Goal: Information Seeking & Learning: Learn about a topic

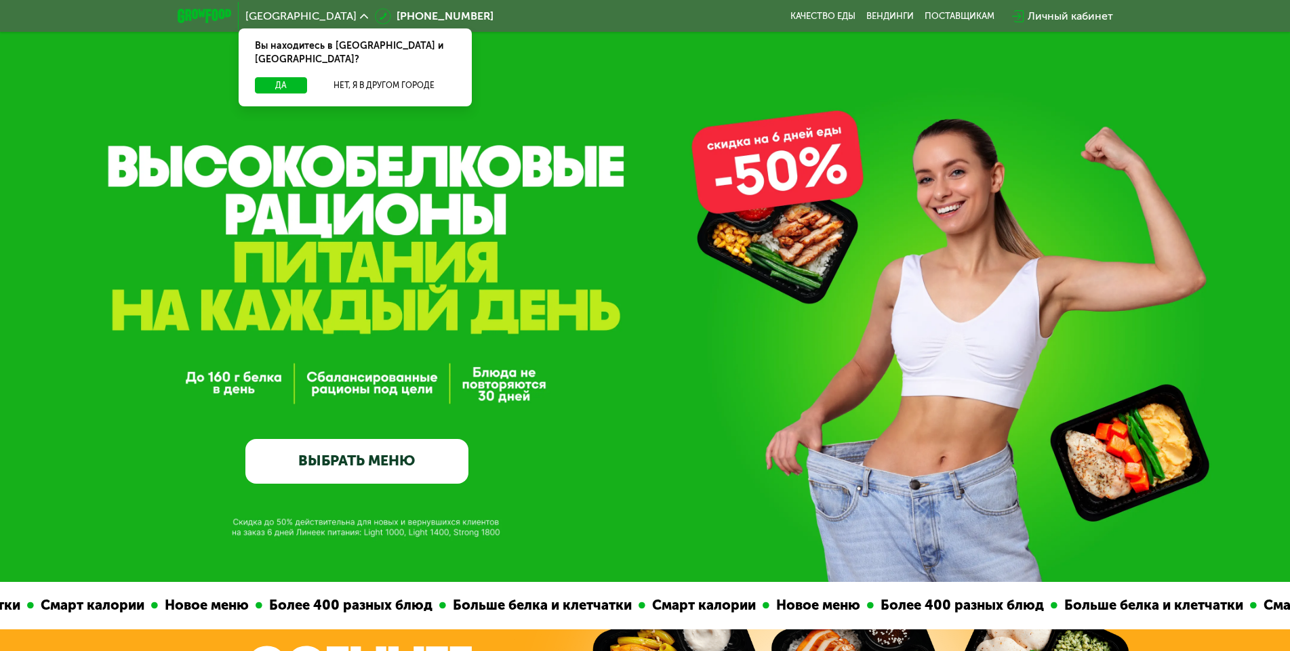
click at [352, 151] on div "GrowFood — доставка правильного питания ВЫБРАТЬ МЕНЮ" at bounding box center [645, 291] width 1290 height 582
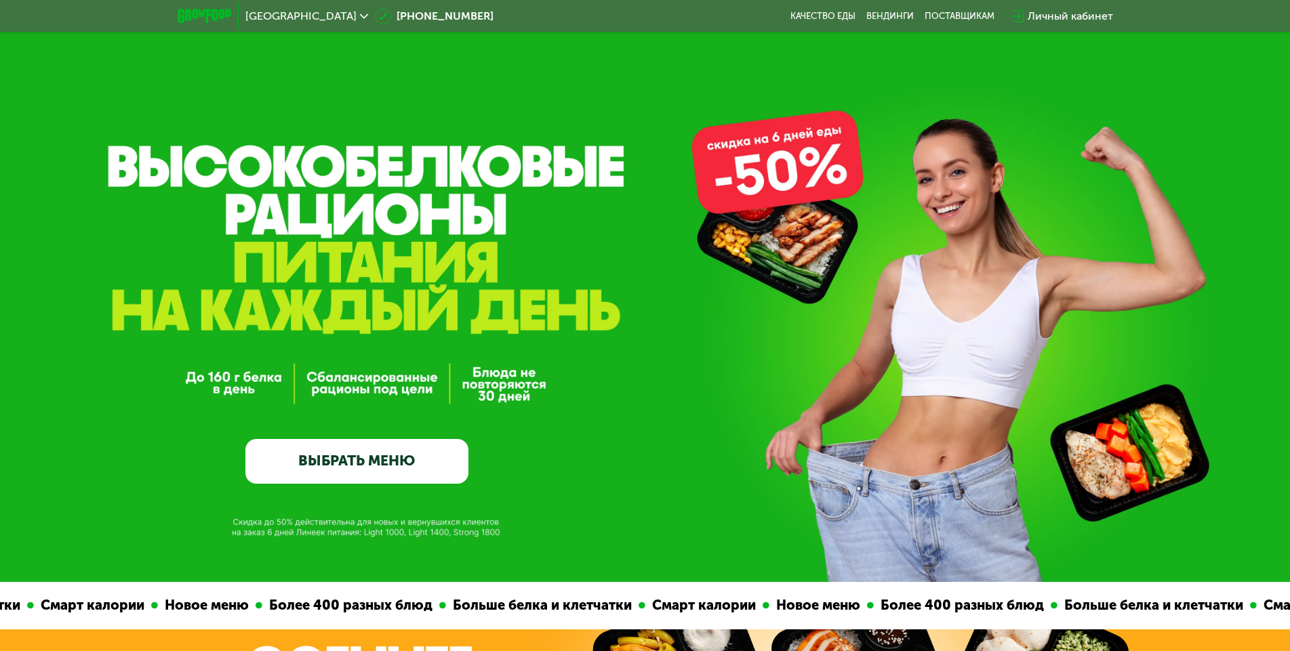
click at [609, 390] on div "GrowFood — доставка правильного питания ВЫБРАТЬ МЕНЮ" at bounding box center [645, 345] width 1290 height 278
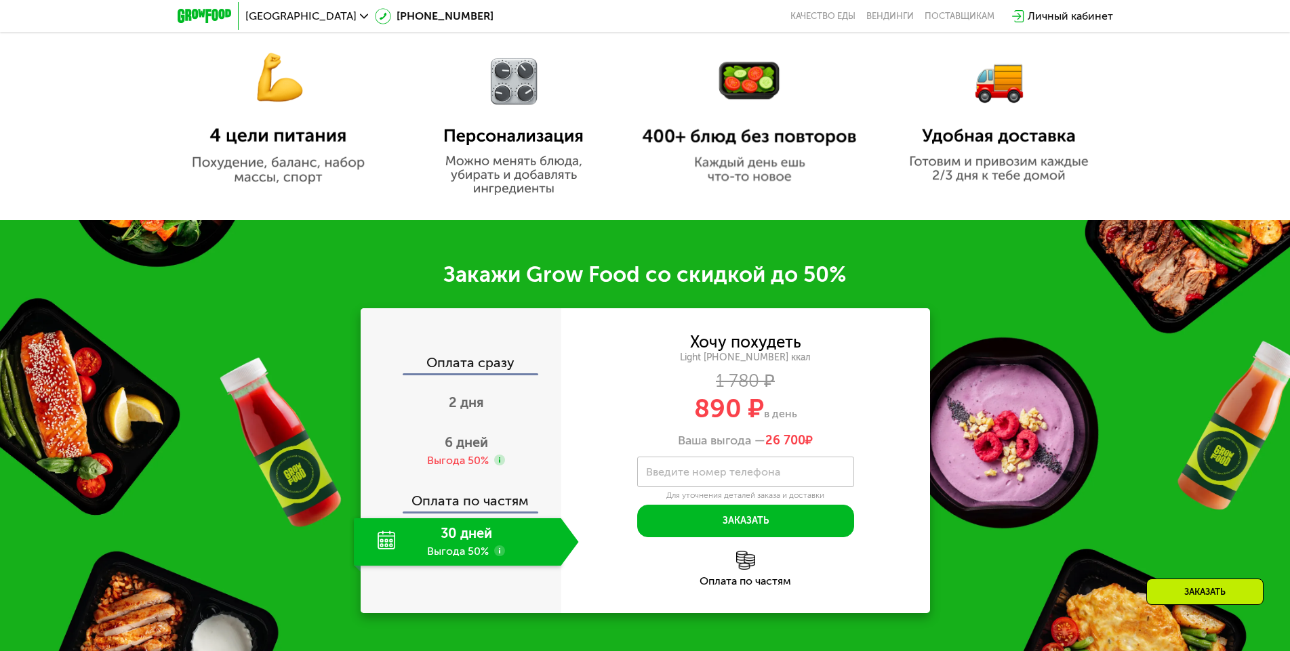
scroll to position [949, 0]
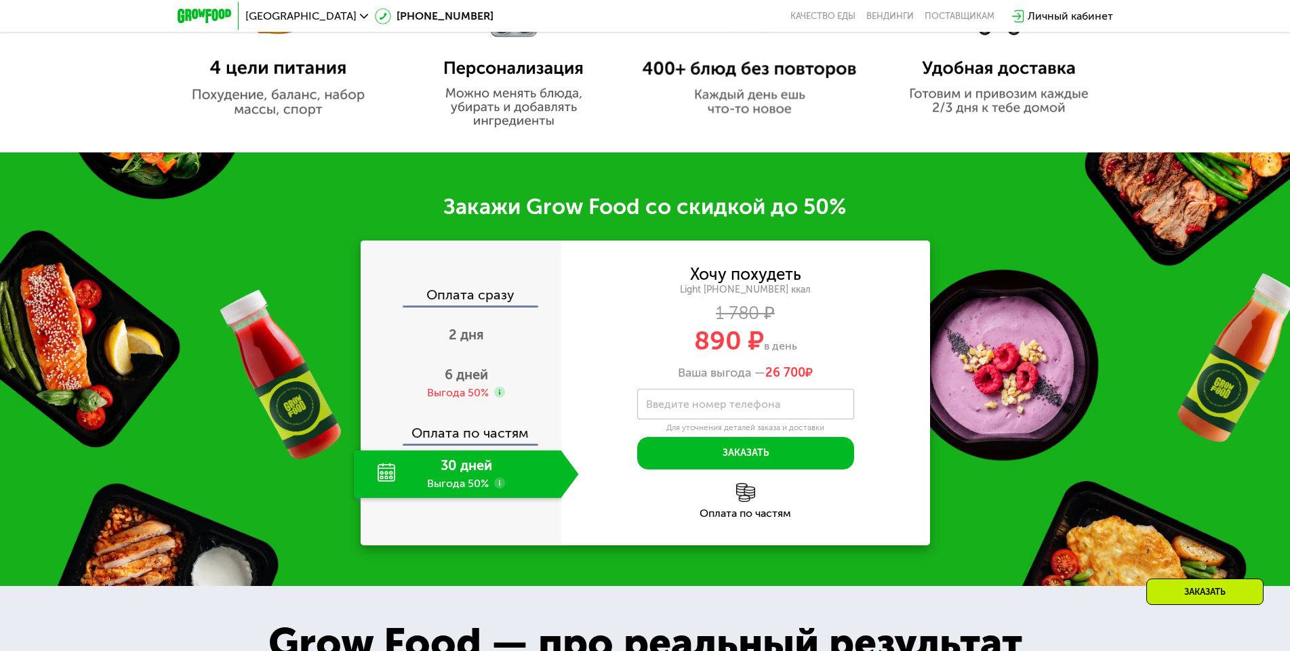
click at [1026, 431] on div "Закажи Grow Food со скидкой до 50% Оплата сразу 2 дня 6 дней Выгода 50% Оплата …" at bounding box center [645, 370] width 1290 height 434
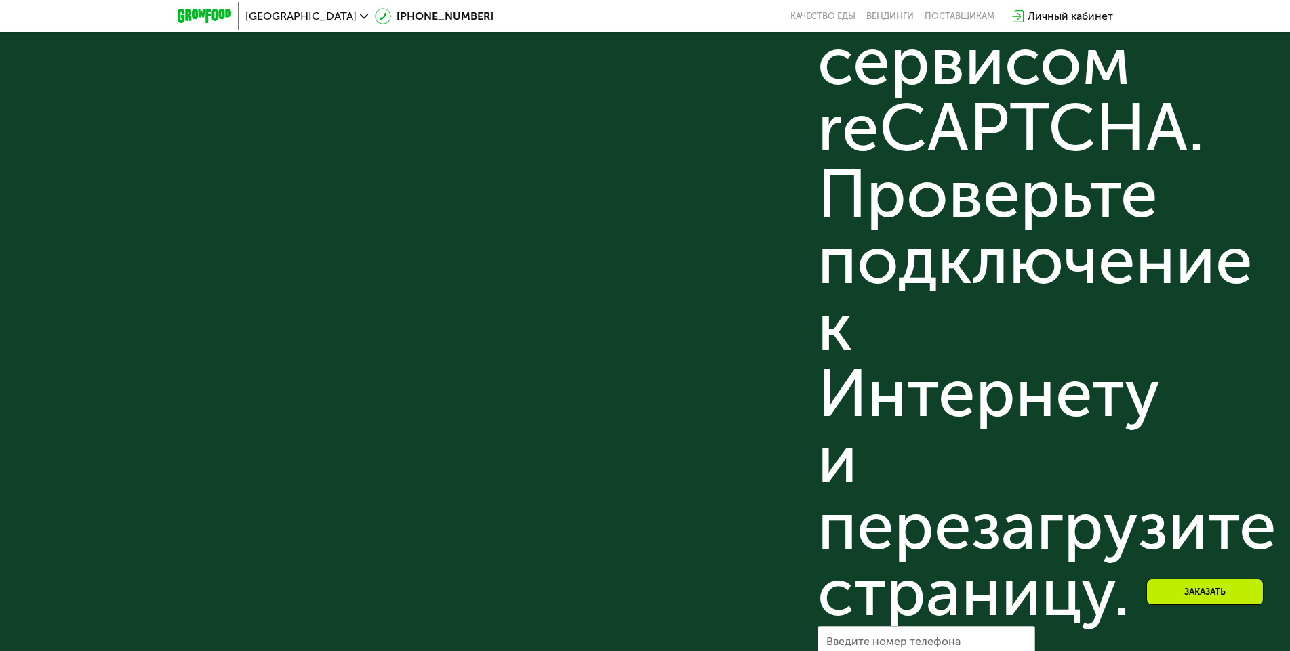
scroll to position [4731, 0]
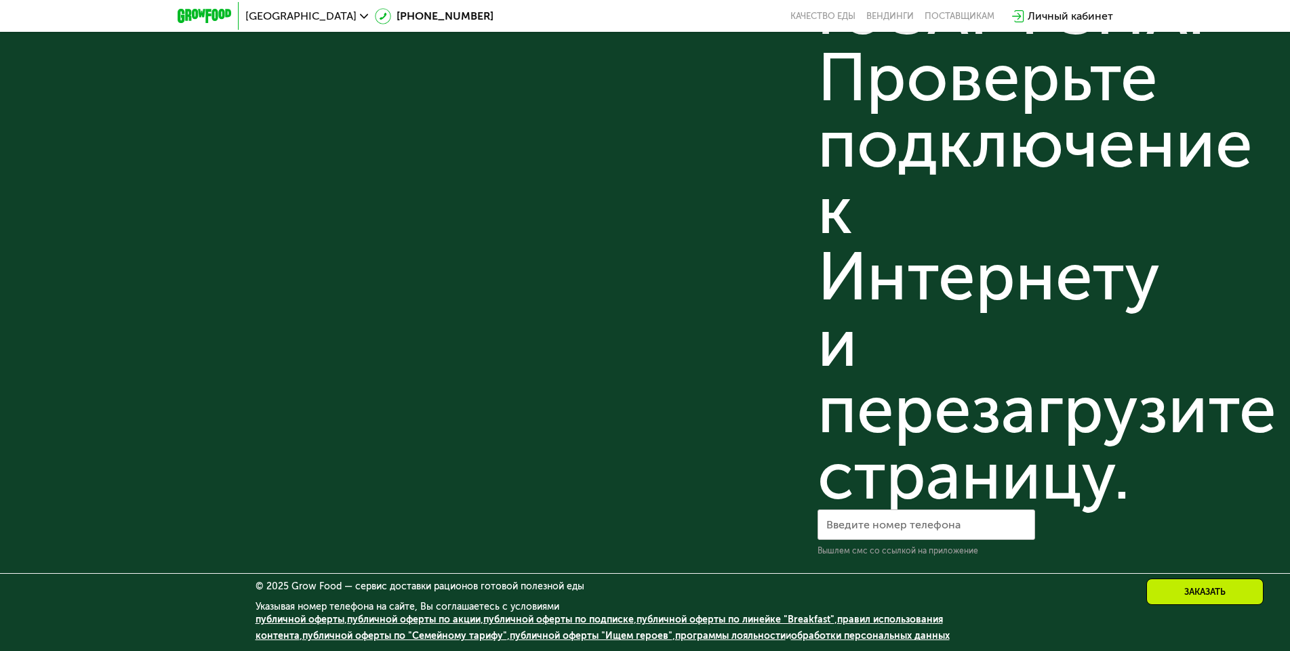
click at [694, 633] on link "программы лояльности" at bounding box center [730, 636] width 110 height 12
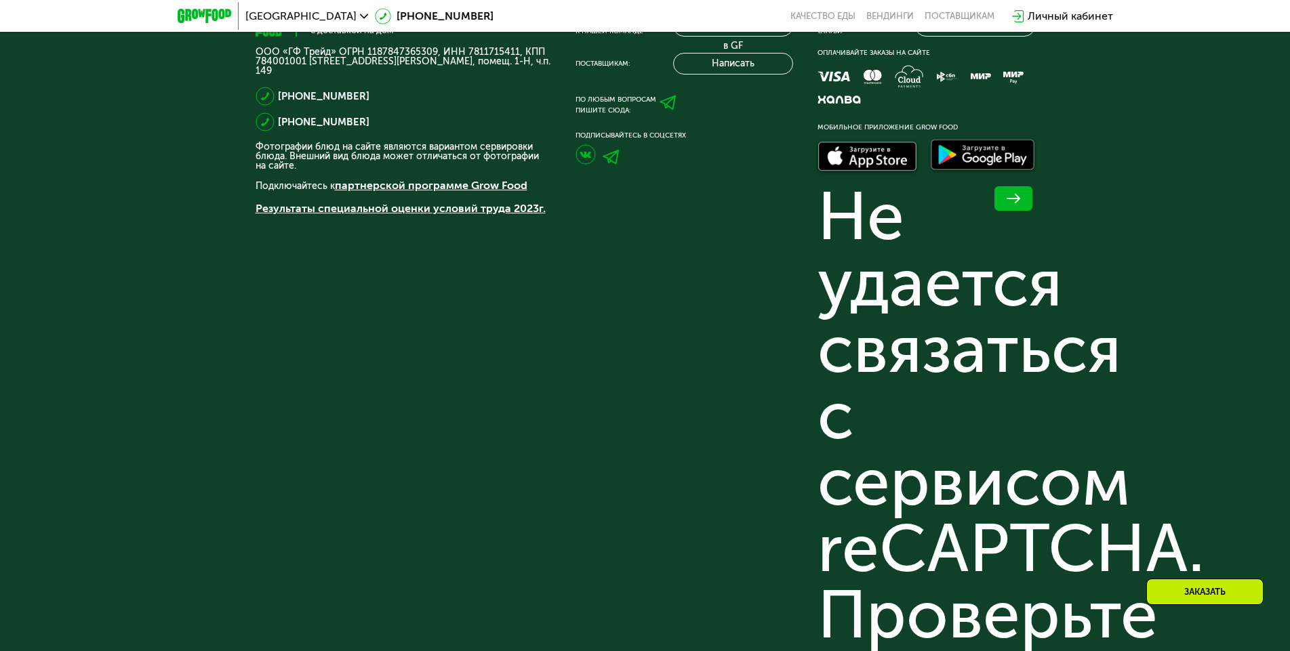
scroll to position [4053, 0]
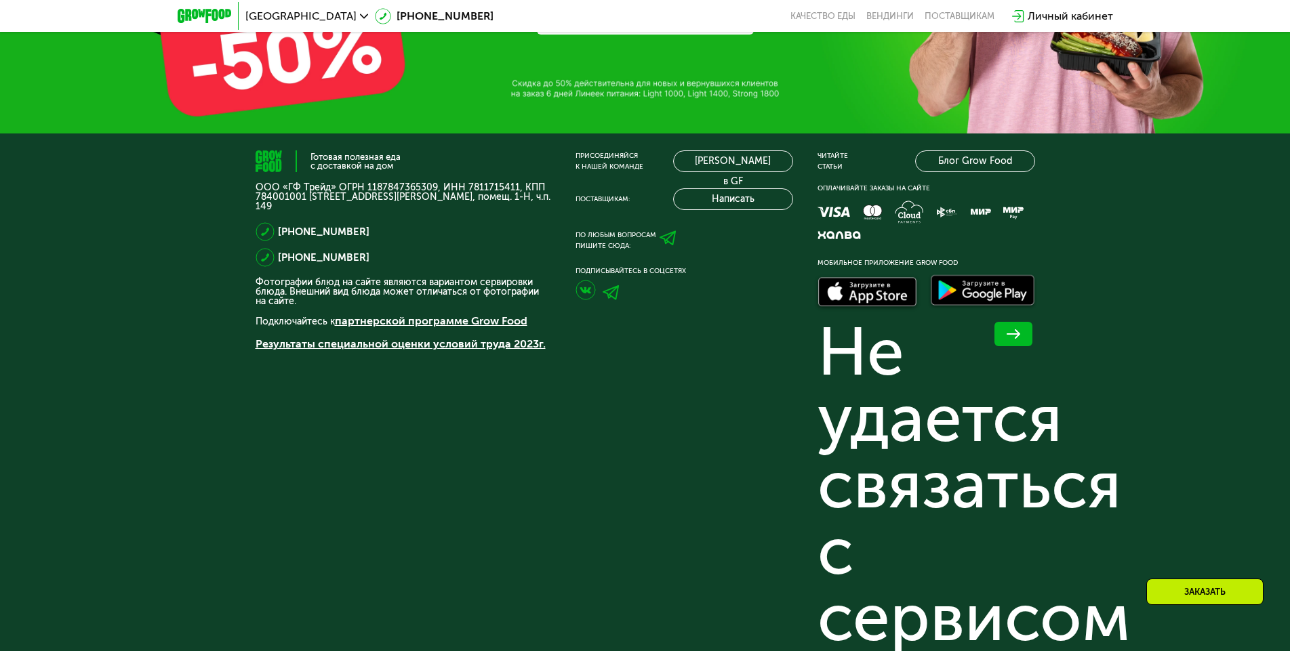
click at [664, 247] on icon at bounding box center [668, 238] width 17 height 17
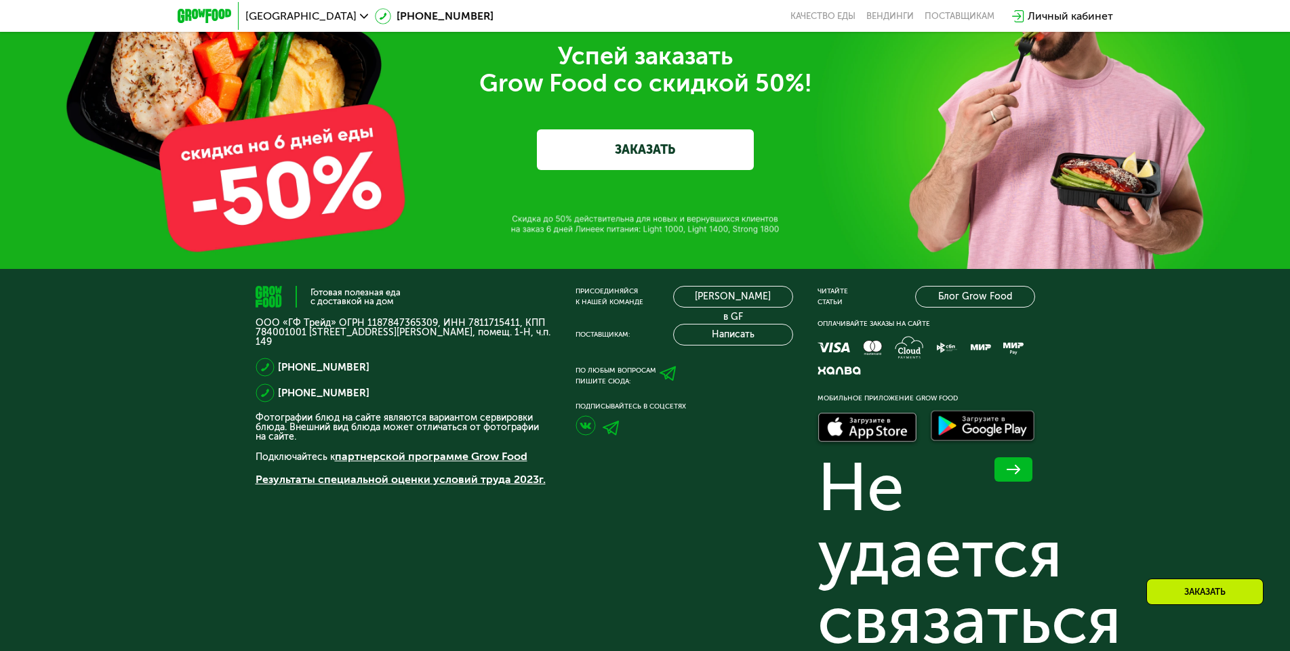
click at [529, 465] on p "Подключайтесь к партнерской программе Grow Food" at bounding box center [404, 457] width 296 height 16
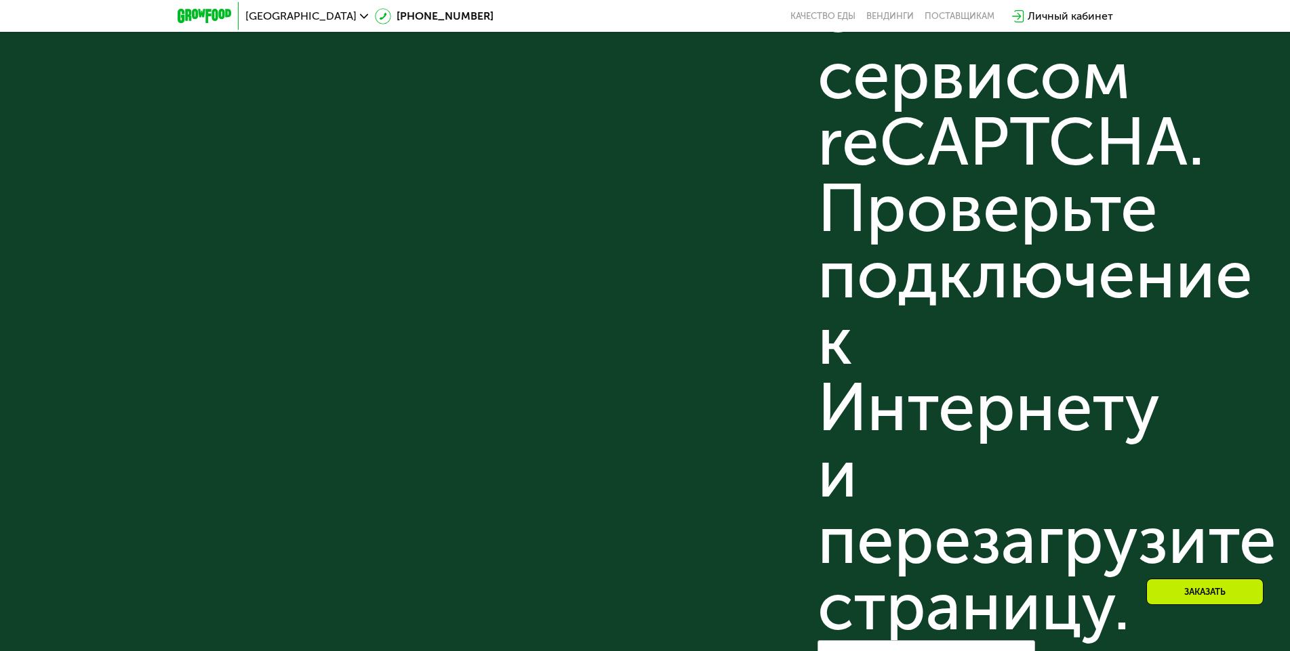
scroll to position [4731, 0]
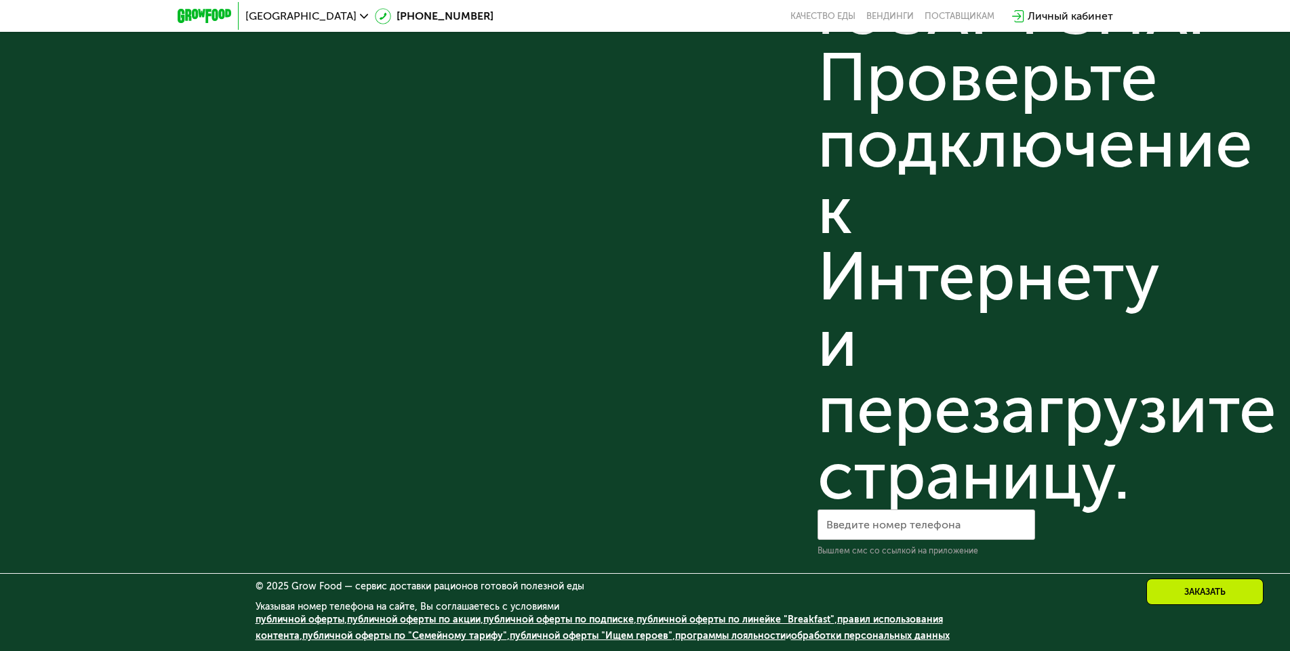
click at [552, 622] on link "публичной оферты по подписке" at bounding box center [558, 620] width 150 height 12
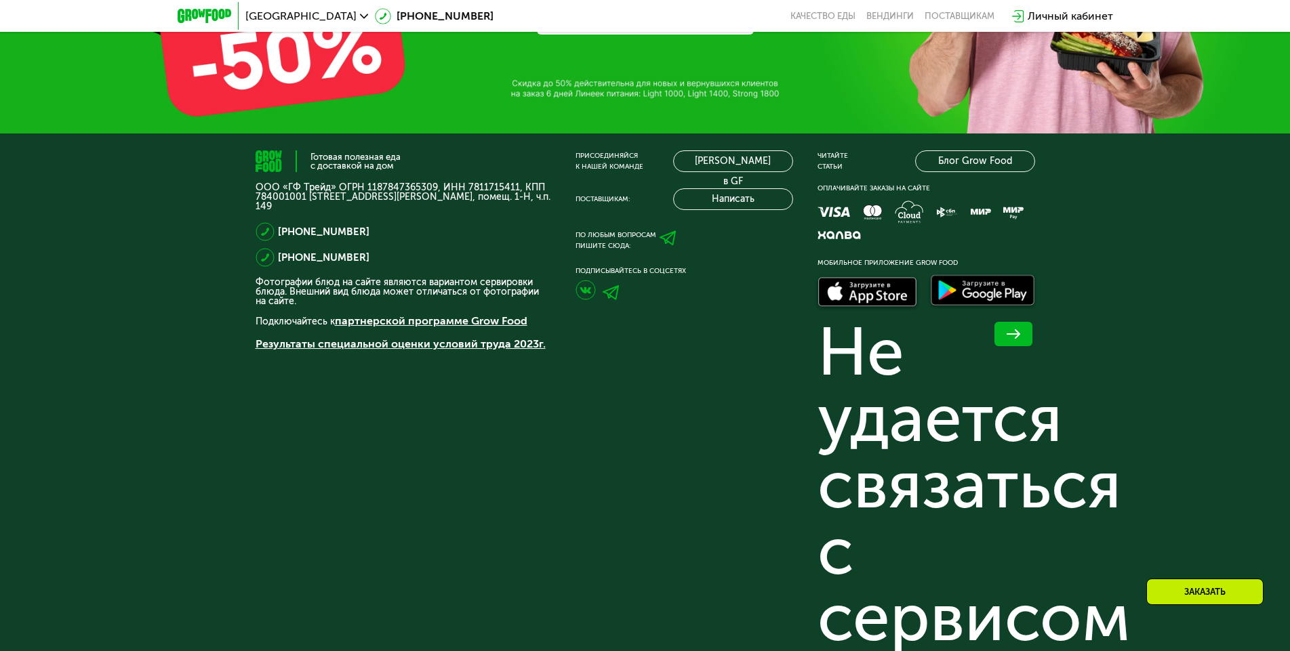
scroll to position [3578, 0]
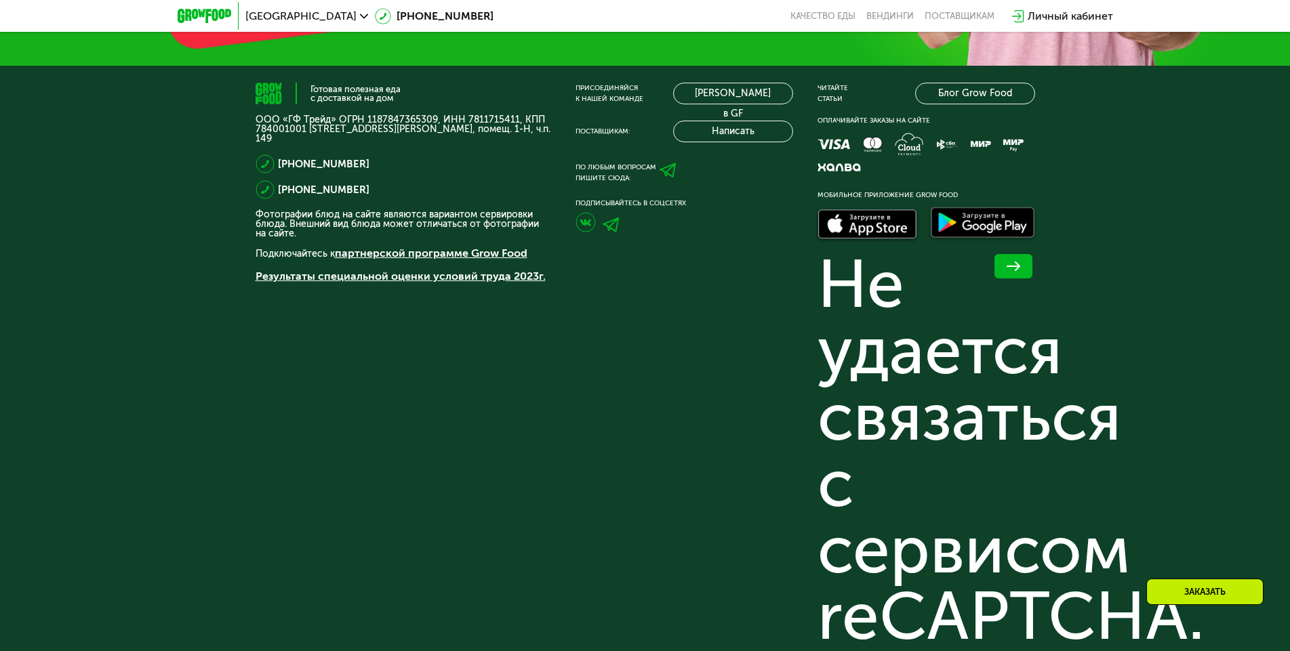
scroll to position [4189, 0]
